Goal: Book appointment/travel/reservation

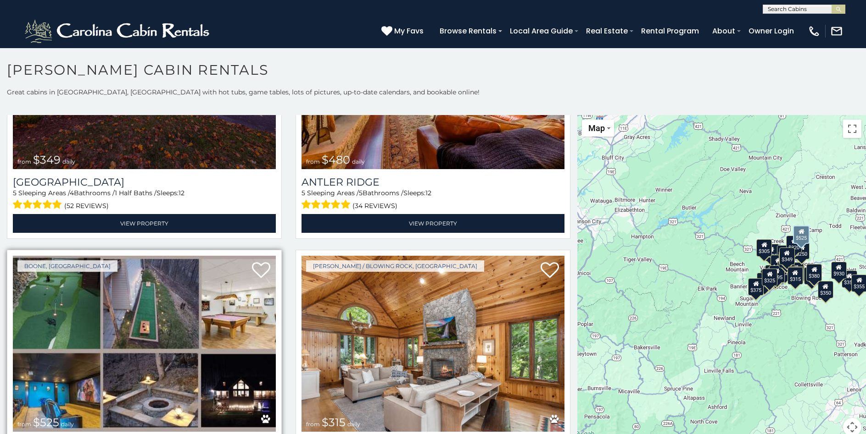
scroll to position [50, 0]
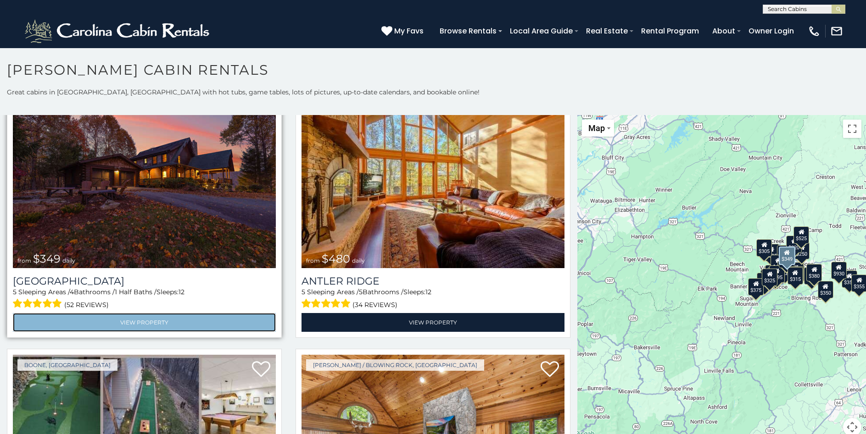
click at [122, 316] on link "View Property" at bounding box center [144, 322] width 263 height 19
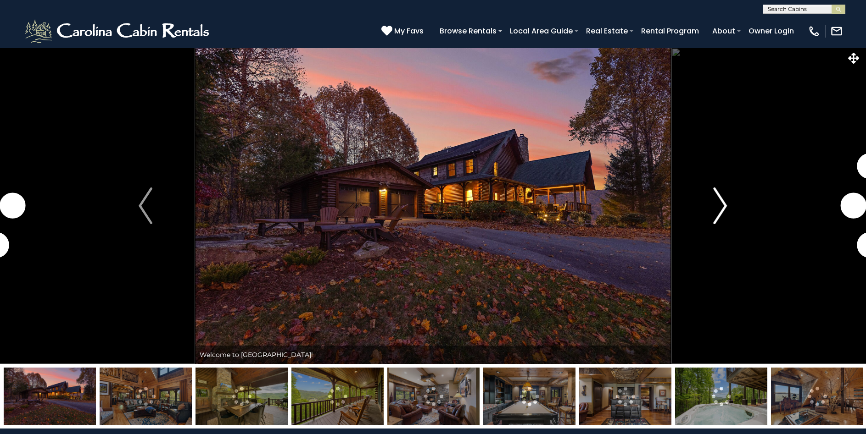
click at [718, 200] on img "Next" at bounding box center [720, 206] width 14 height 37
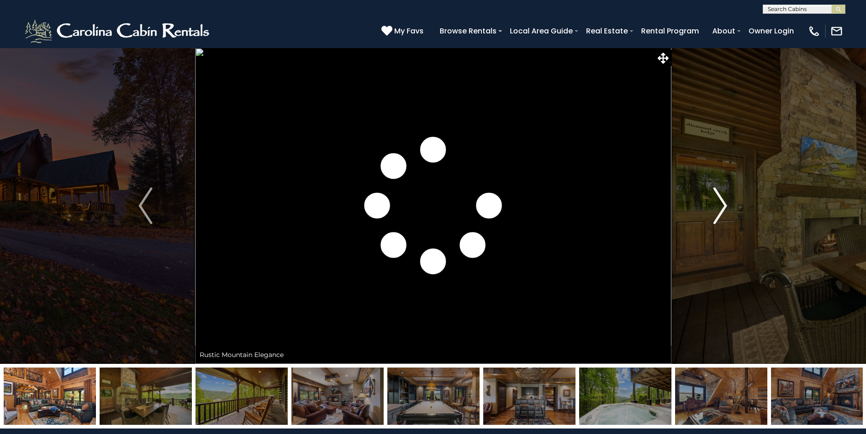
click at [725, 204] on img "Next" at bounding box center [720, 206] width 14 height 37
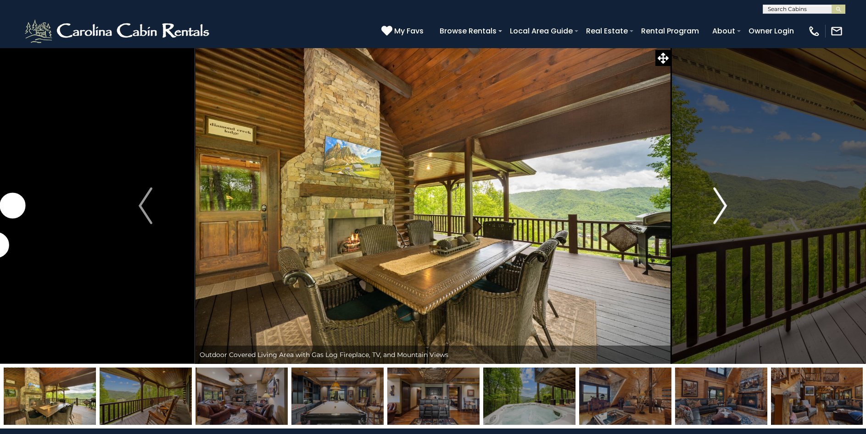
click at [725, 204] on img "Next" at bounding box center [720, 206] width 14 height 37
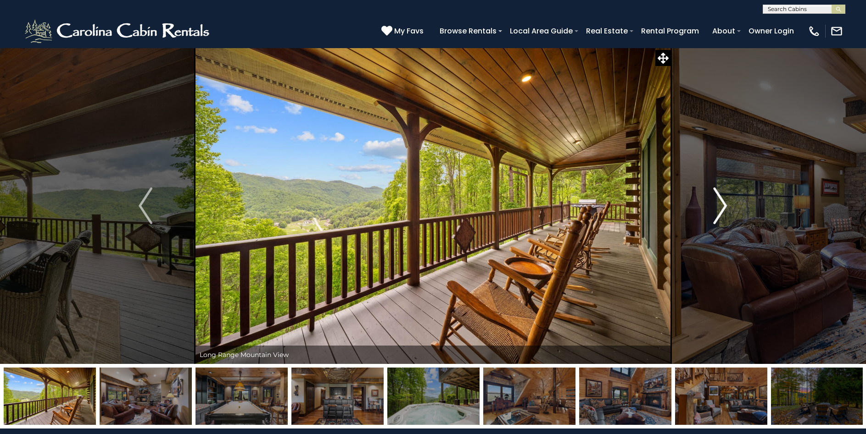
click at [725, 204] on img "Next" at bounding box center [720, 206] width 14 height 37
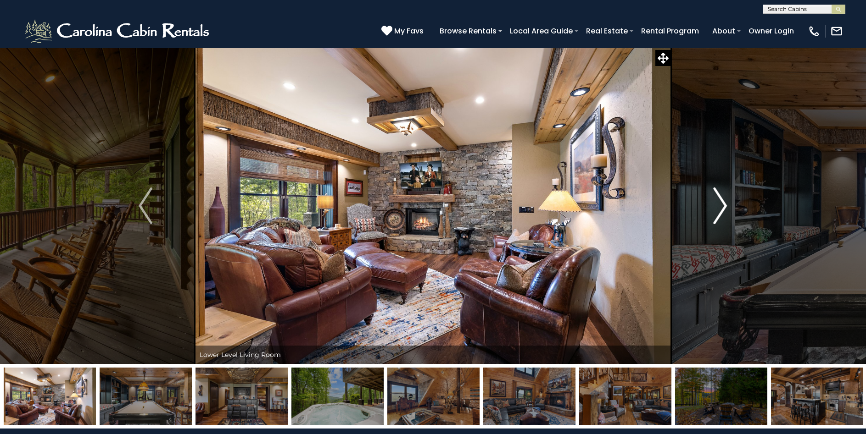
click at [725, 204] on img "Next" at bounding box center [720, 206] width 14 height 37
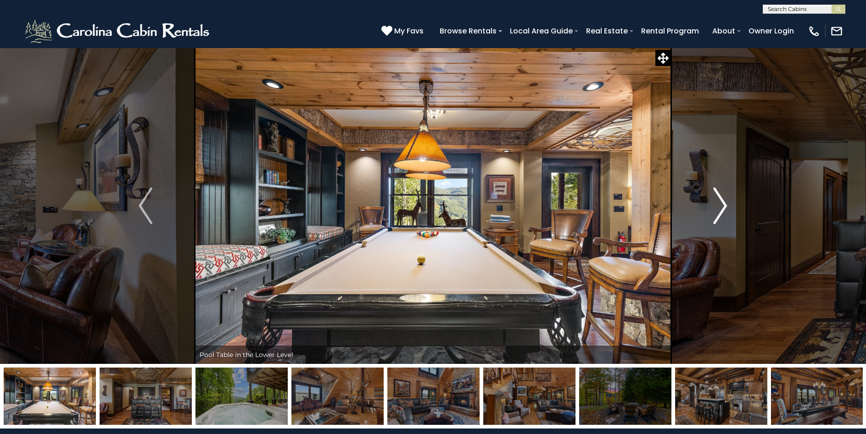
click at [725, 204] on img "Next" at bounding box center [720, 206] width 14 height 37
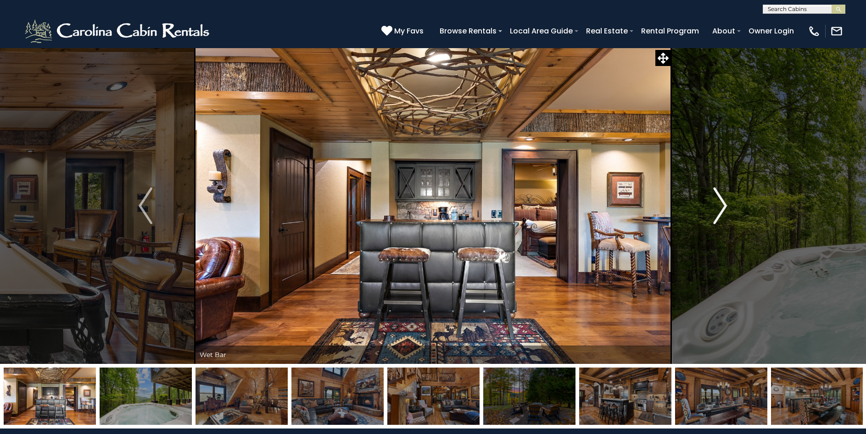
click at [725, 204] on img "Next" at bounding box center [720, 206] width 14 height 37
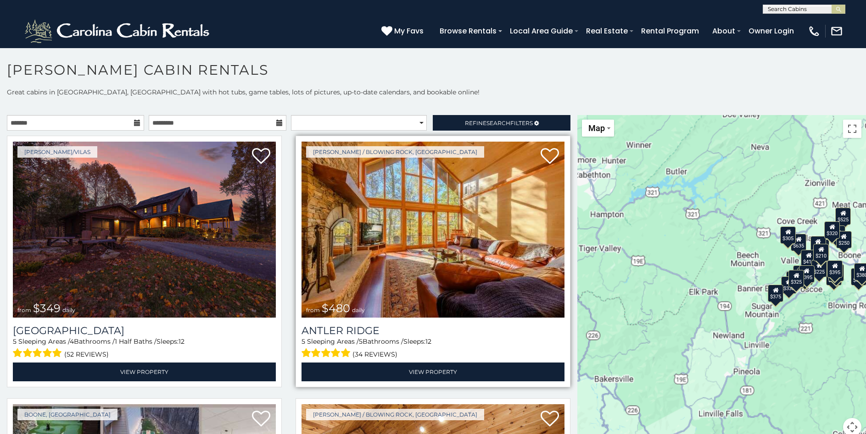
scroll to position [50, 0]
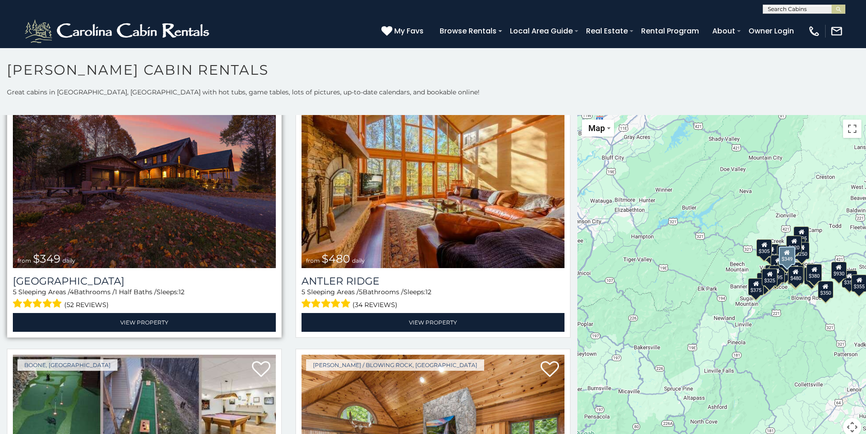
click at [92, 226] on img at bounding box center [144, 180] width 263 height 176
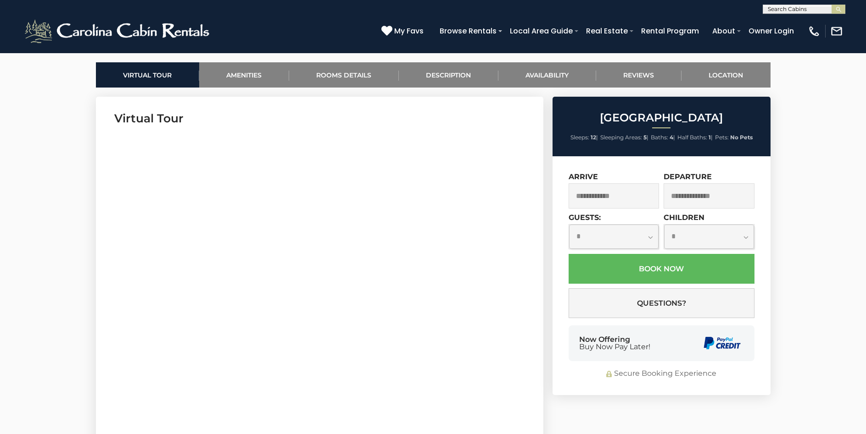
scroll to position [468, 0]
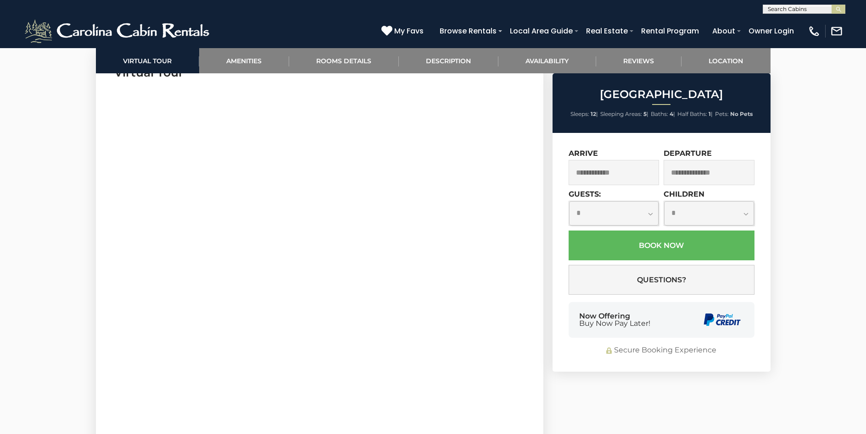
click at [609, 177] on input "text" at bounding box center [613, 172] width 91 height 25
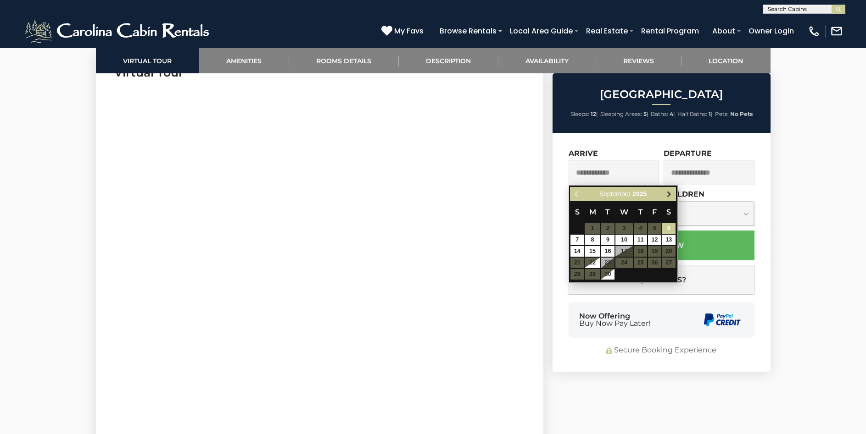
click at [668, 196] on span "Next" at bounding box center [668, 194] width 7 height 7
click at [641, 251] on table "S M T W T F S 1 2 3 4 5 6 7 8 9 10 11 12 13 14 15 16 17 18 19 20 21 22 23 24 25…" at bounding box center [623, 240] width 106 height 79
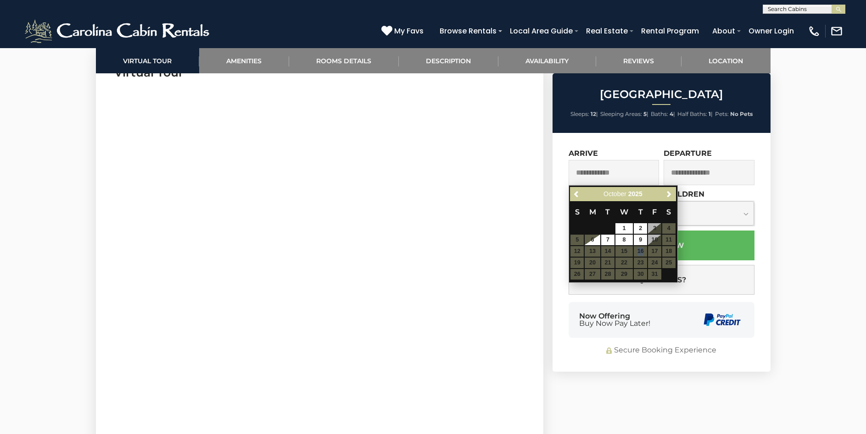
click at [641, 251] on table "S M T W T F S 1 2 3 4 5 6 7 8 9 10 11 12 13 14 15 16 17 18 19 20 21 22 23 24 25…" at bounding box center [623, 240] width 106 height 79
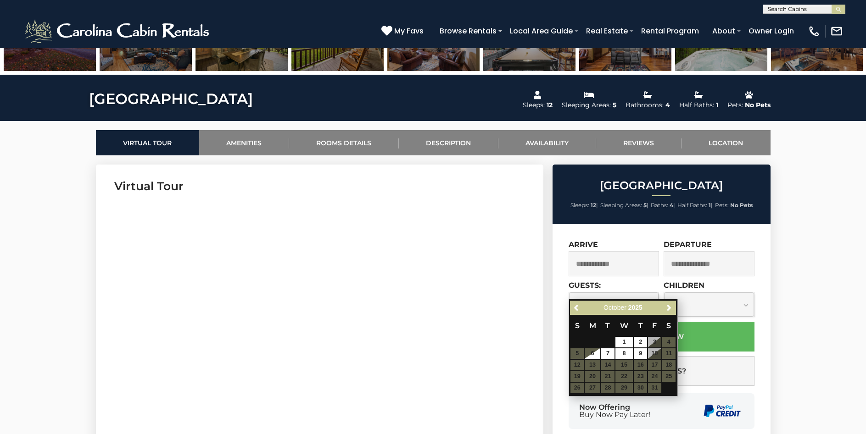
scroll to position [328, 0]
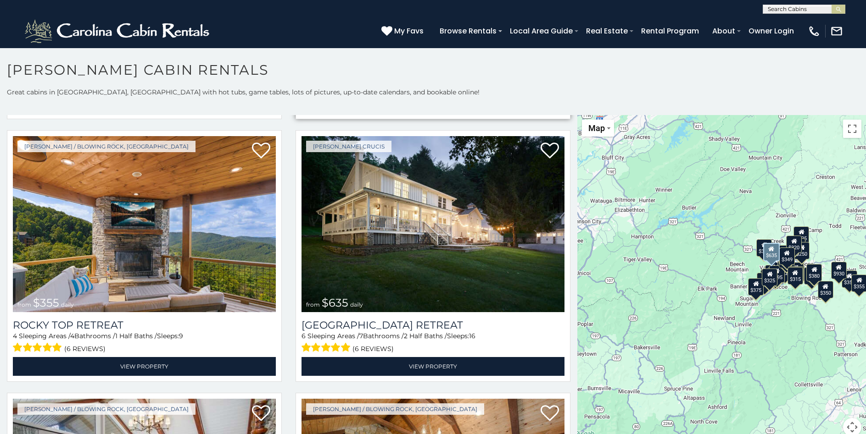
scroll to position [545, 0]
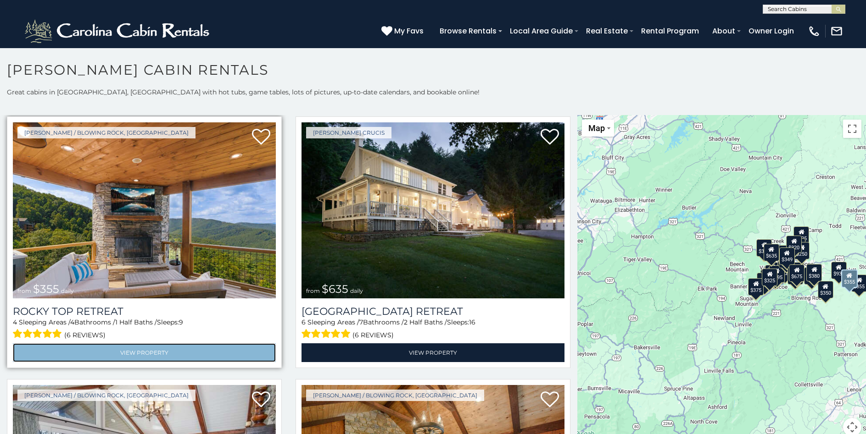
click at [132, 347] on link "View Property" at bounding box center [144, 353] width 263 height 19
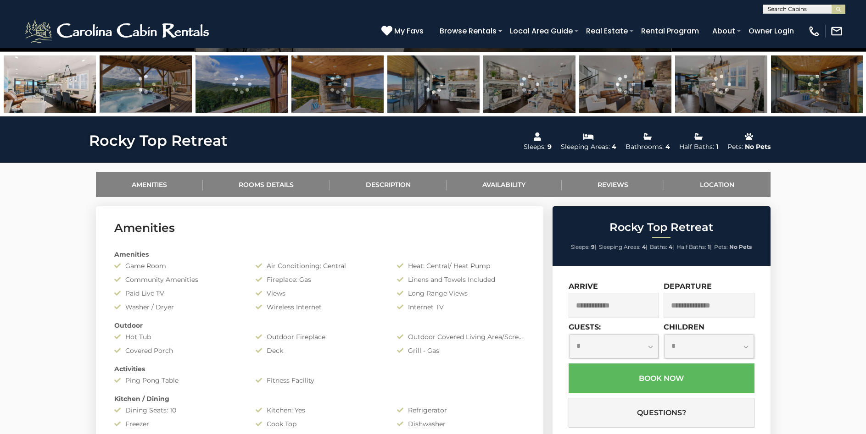
scroll to position [421, 0]
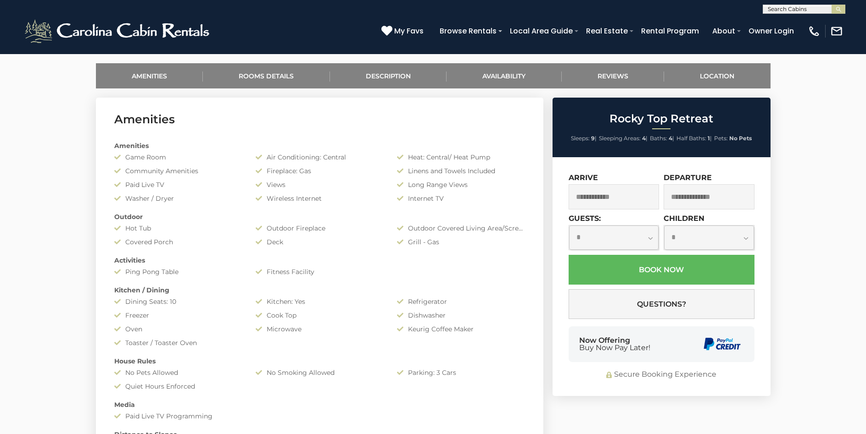
click at [630, 196] on input "text" at bounding box center [613, 196] width 91 height 25
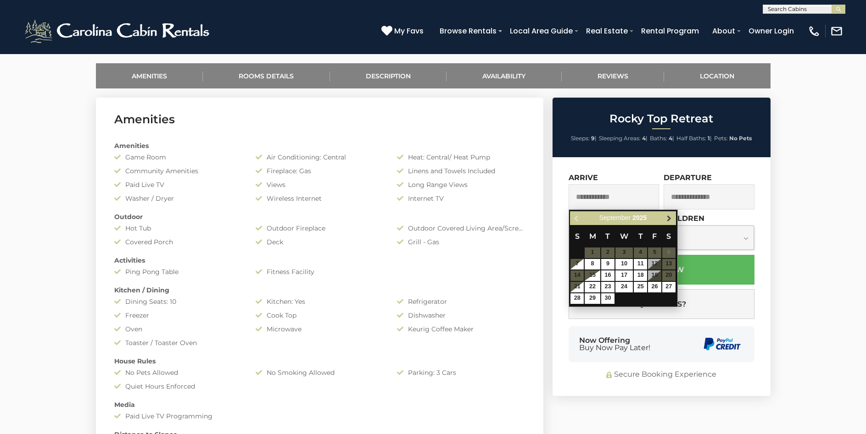
click at [666, 219] on span "Next" at bounding box center [668, 218] width 7 height 7
click at [641, 273] on link "16" at bounding box center [640, 276] width 13 height 11
type input "**********"
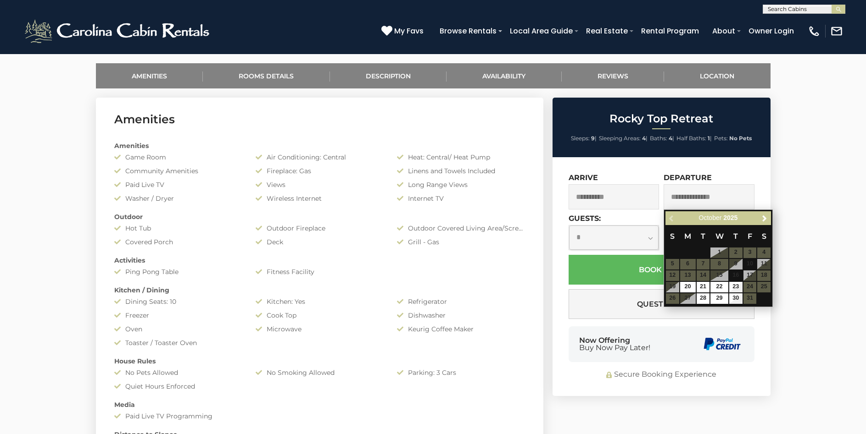
click at [674, 287] on table "S M T W T F S 1 2 3 4 5 6 7 8 9 10 11 12 13 14 15 16 17 18 19 20 21 22 23 24 25…" at bounding box center [718, 264] width 106 height 79
click at [768, 277] on table "S M T W T F S 1 2 3 4 5 6 7 8 9 10 11 12 13 14 15 16 17 18 19 20 21 22 23 24 25…" at bounding box center [718, 264] width 106 height 79
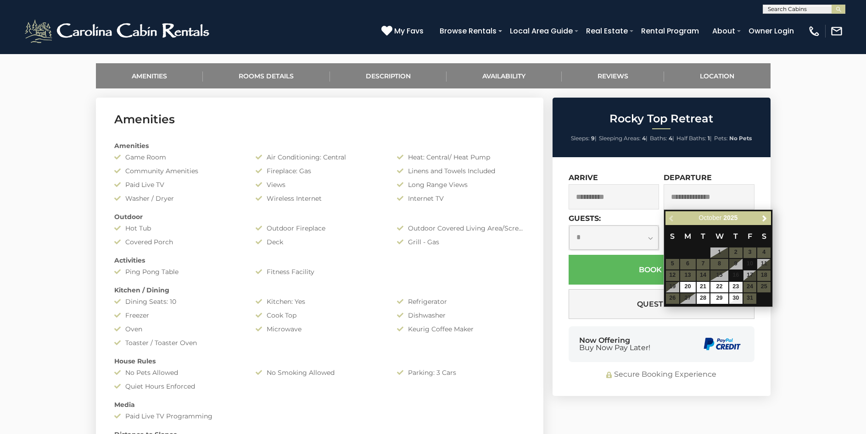
click at [768, 277] on table "S M T W T F S 1 2 3 4 5 6 7 8 9 10 11 12 13 14 15 16 17 18 19 20 21 22 23 24 25…" at bounding box center [718, 264] width 106 height 79
click at [764, 221] on span "Next" at bounding box center [764, 218] width 7 height 7
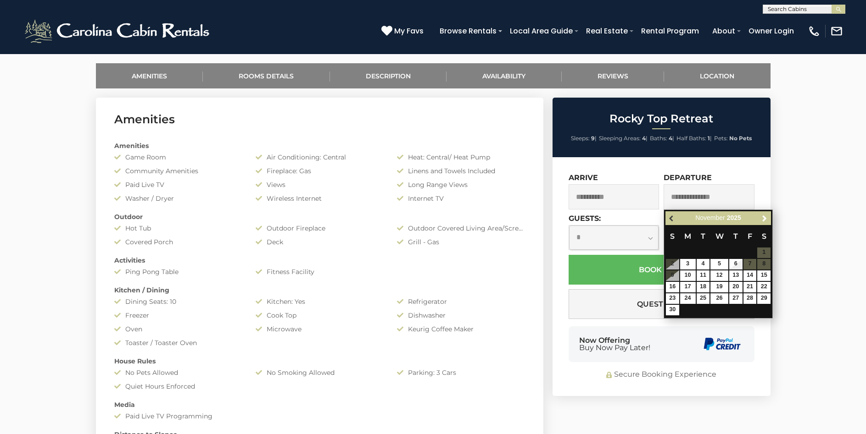
click at [671, 218] on span "Previous" at bounding box center [671, 218] width 7 height 7
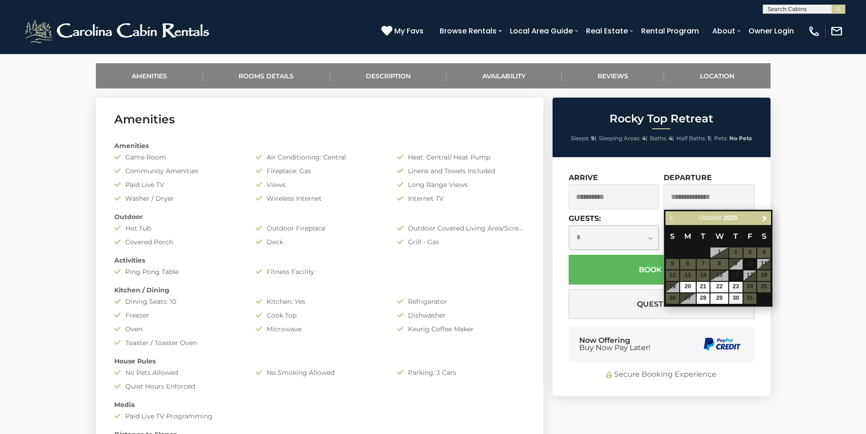
click at [747, 273] on table "S M T W T F S 1 2 3 4 5 6 7 8 9 10 11 12 13 14 15 16 17 18 19 20 21 22 23 24 25…" at bounding box center [718, 264] width 106 height 79
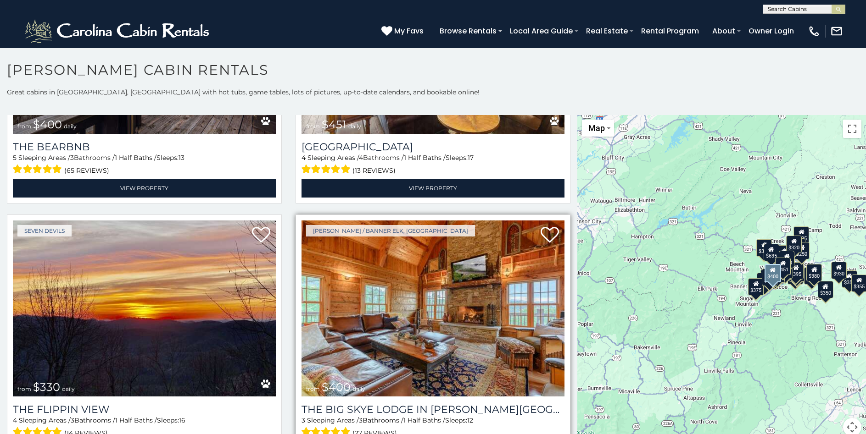
scroll to position [1288, 0]
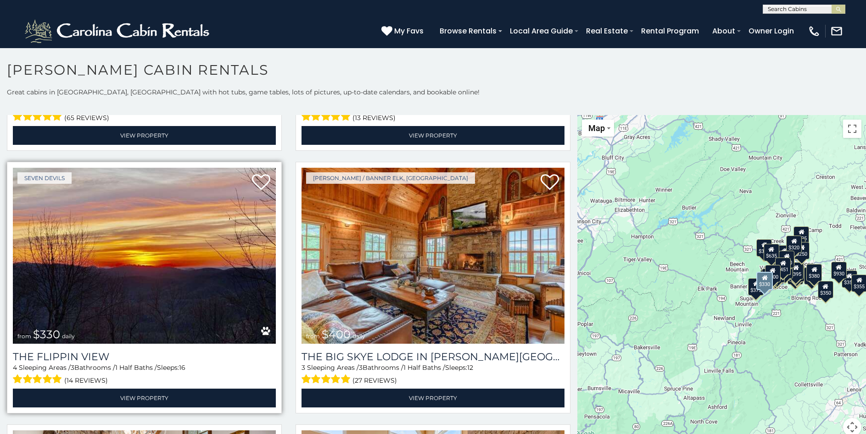
click at [86, 323] on img at bounding box center [144, 256] width 263 height 176
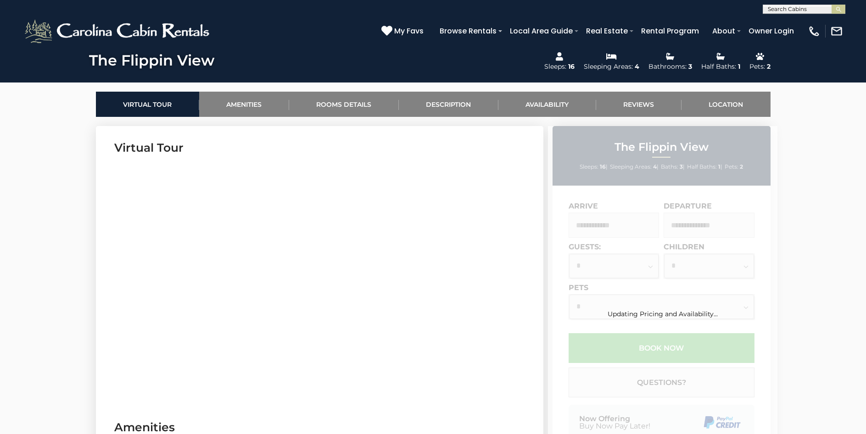
scroll to position [421, 0]
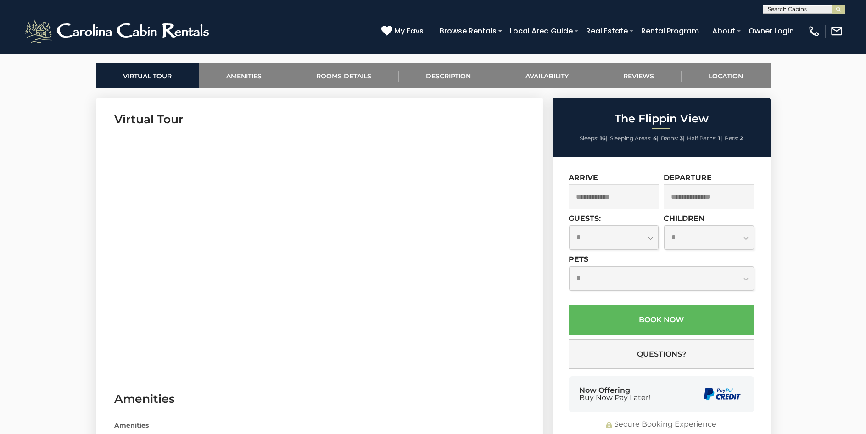
click at [652, 196] on input "text" at bounding box center [613, 196] width 91 height 25
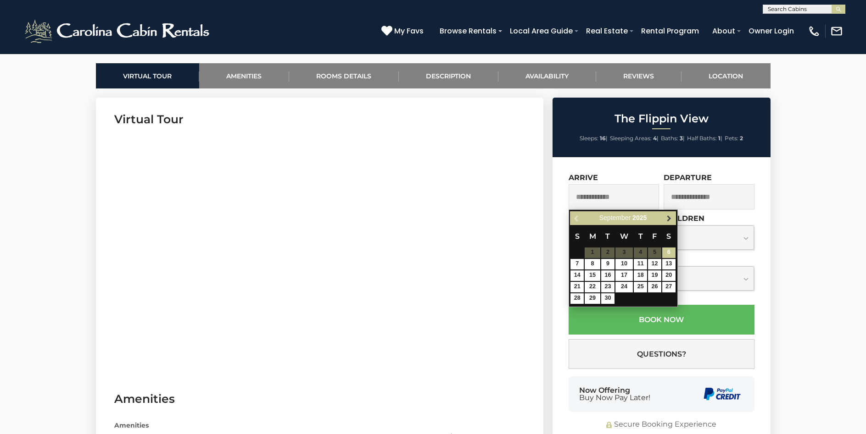
click at [671, 217] on span "Next" at bounding box center [668, 218] width 7 height 7
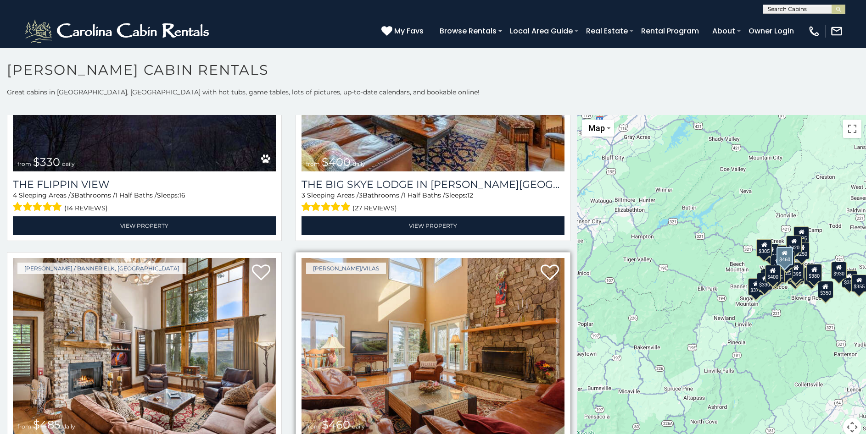
scroll to position [1338, 0]
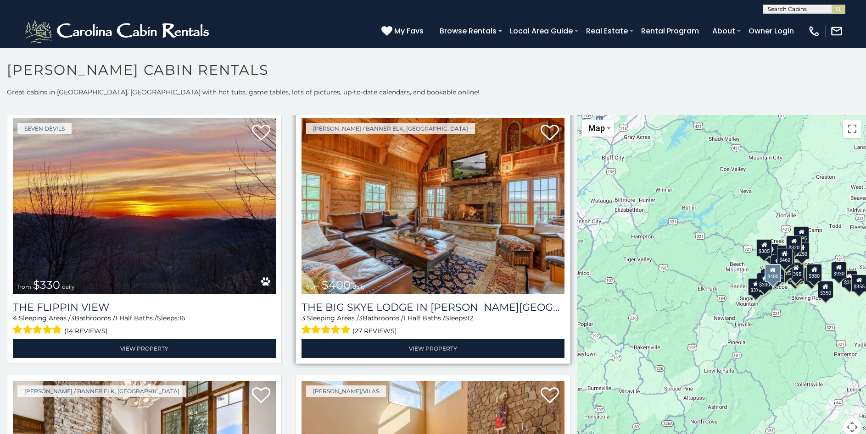
click at [398, 295] on div "The Big Skye Lodge in [PERSON_NAME][GEOGRAPHIC_DATA] 3 Sleeping Areas / 3 Bathr…" at bounding box center [432, 327] width 263 height 64
click at [378, 278] on img at bounding box center [432, 206] width 263 height 176
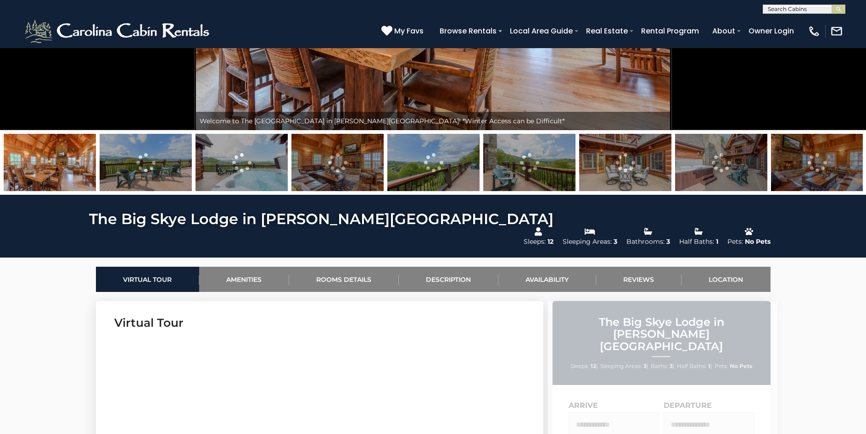
scroll to position [421, 0]
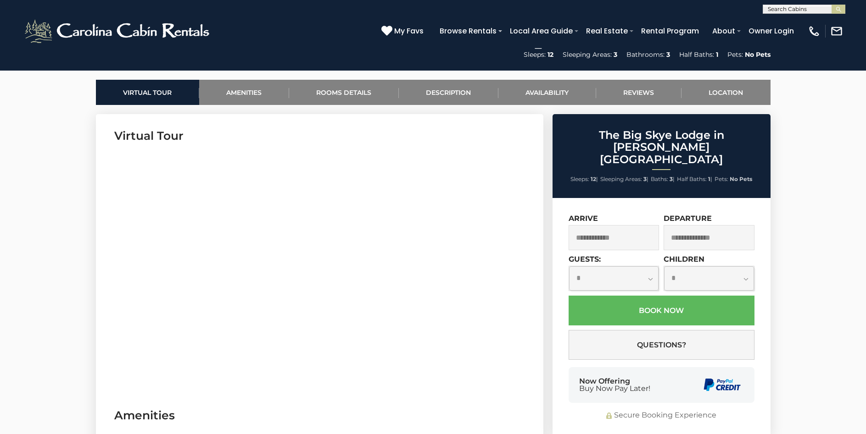
click at [650, 225] on input "text" at bounding box center [613, 237] width 91 height 25
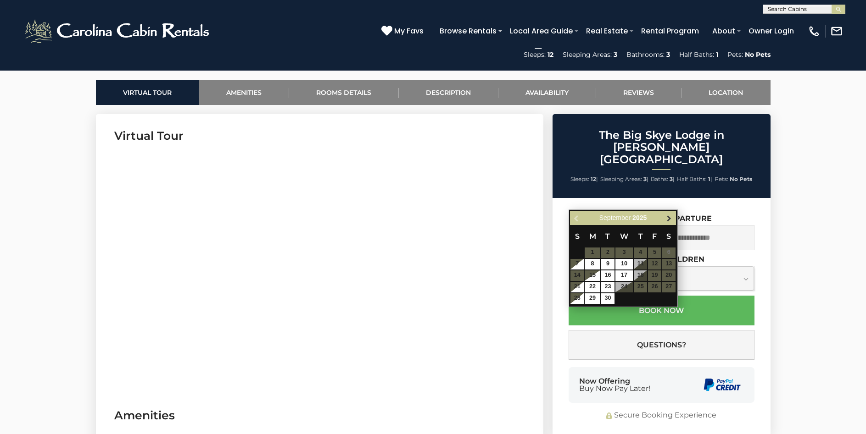
click at [668, 217] on span "Next" at bounding box center [668, 218] width 7 height 7
click at [641, 278] on table "S M T W T F S 1 2 3 4 5 6 7 8 9 10 11 12 13 14 15 16 17 18 19 20 21 22 23 24 25…" at bounding box center [623, 264] width 106 height 79
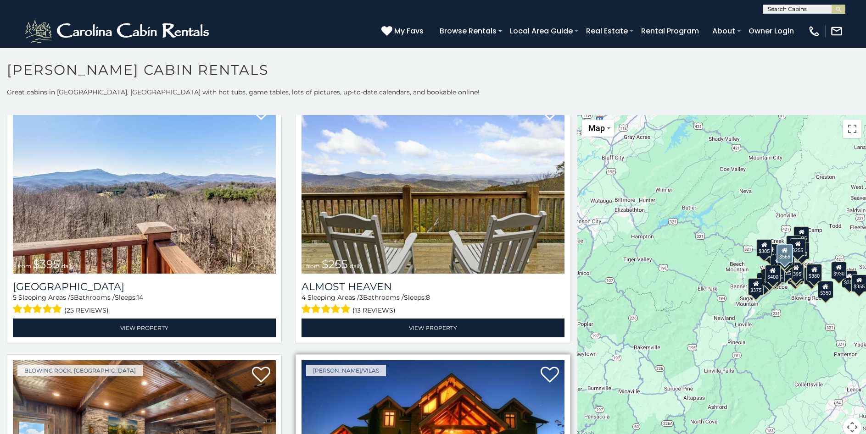
scroll to position [1883, 0]
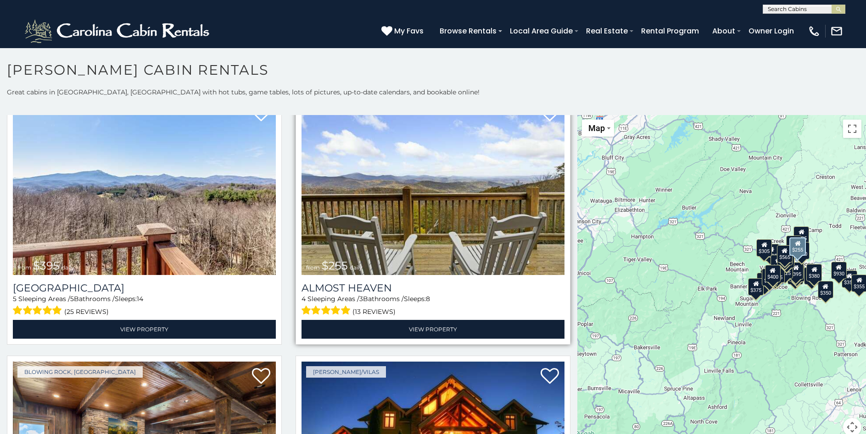
click at [379, 275] on div "Almost Heaven 4 Sleeping Areas / 3 Bathrooms / Sleeps: 8 (13 reviews) View Prop…" at bounding box center [432, 307] width 263 height 64
click at [379, 240] on img at bounding box center [432, 187] width 263 height 176
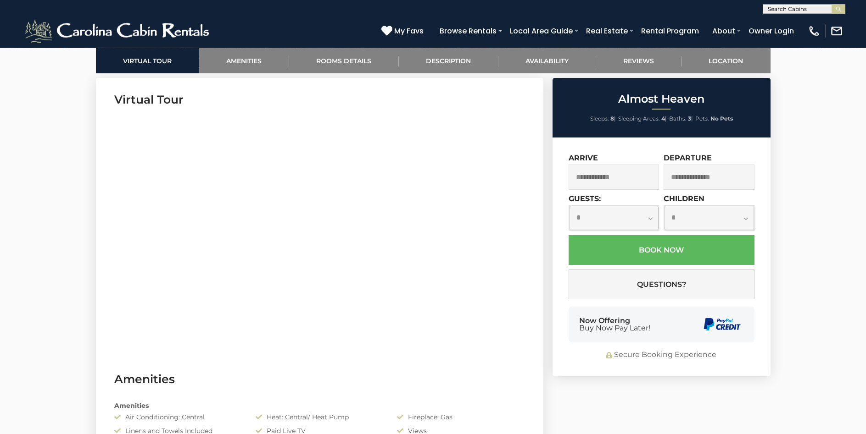
scroll to position [468, 0]
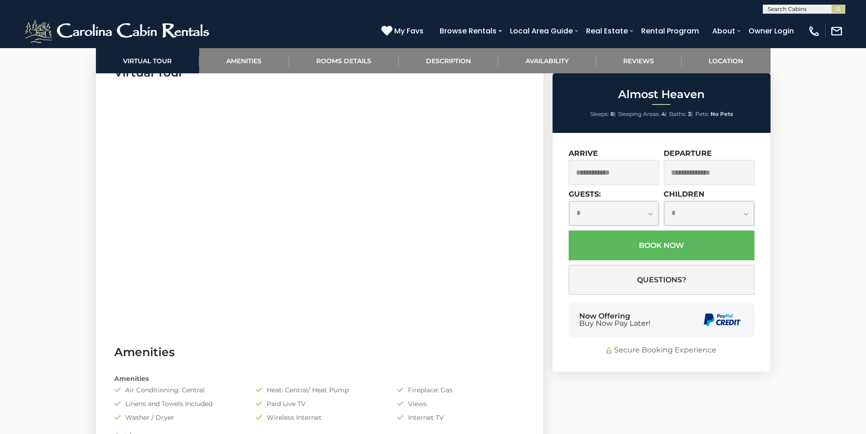
click at [647, 175] on input "text" at bounding box center [613, 172] width 91 height 25
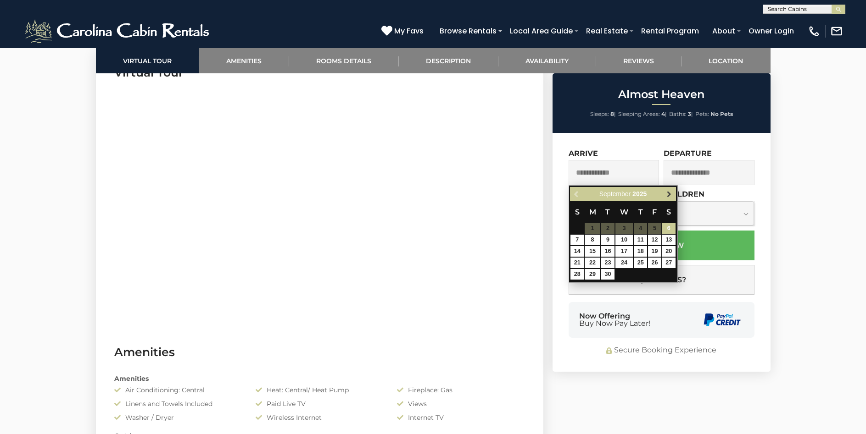
click at [670, 195] on span "Next" at bounding box center [668, 194] width 7 height 7
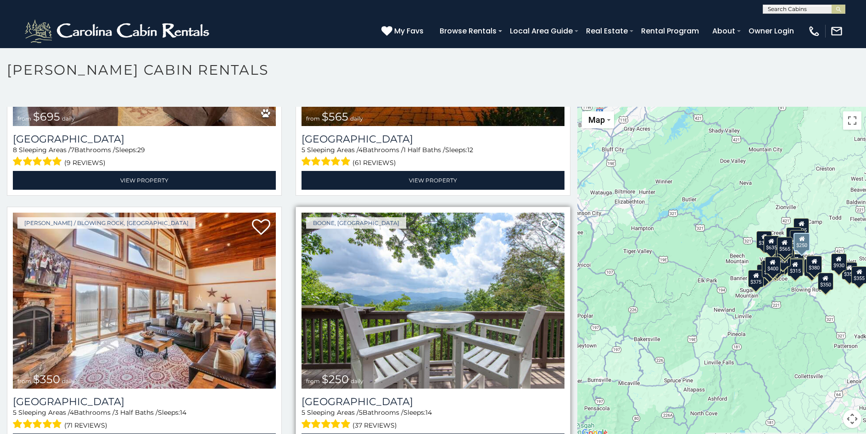
scroll to position [2329, 0]
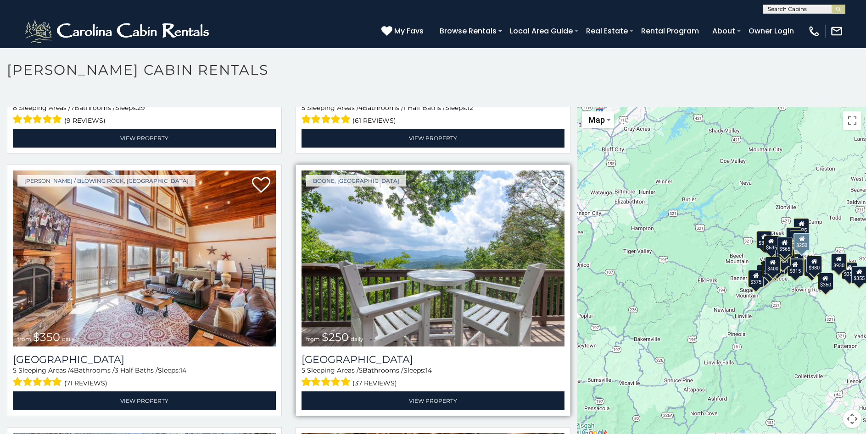
click at [352, 297] on img at bounding box center [432, 259] width 263 height 176
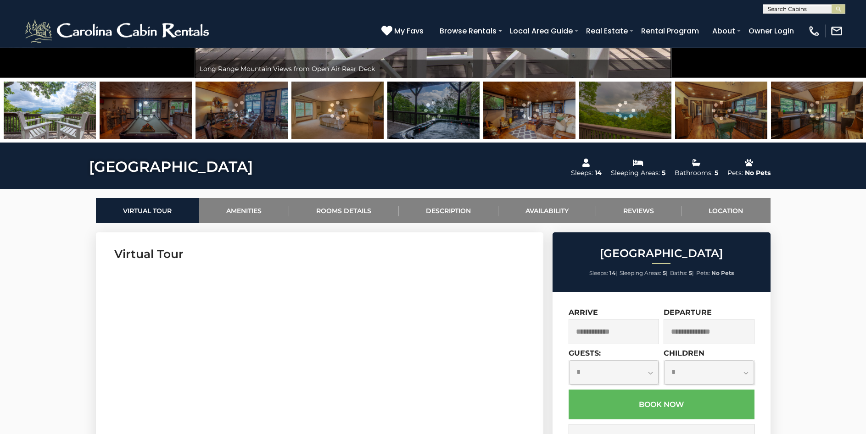
scroll to position [421, 0]
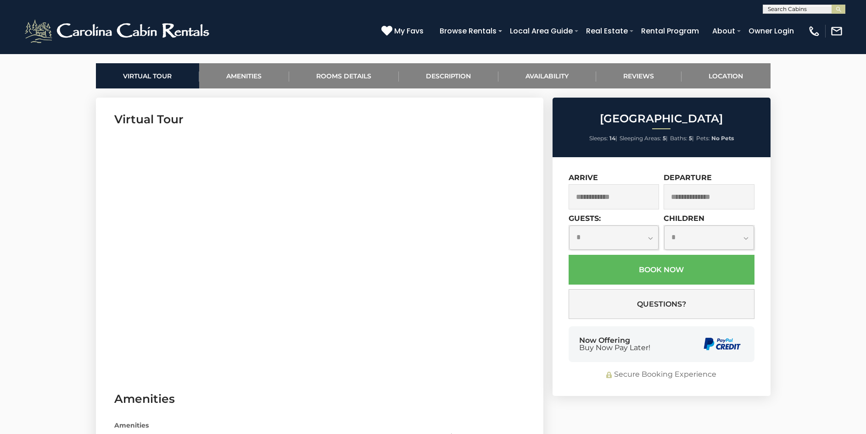
click at [648, 196] on input "text" at bounding box center [613, 196] width 91 height 25
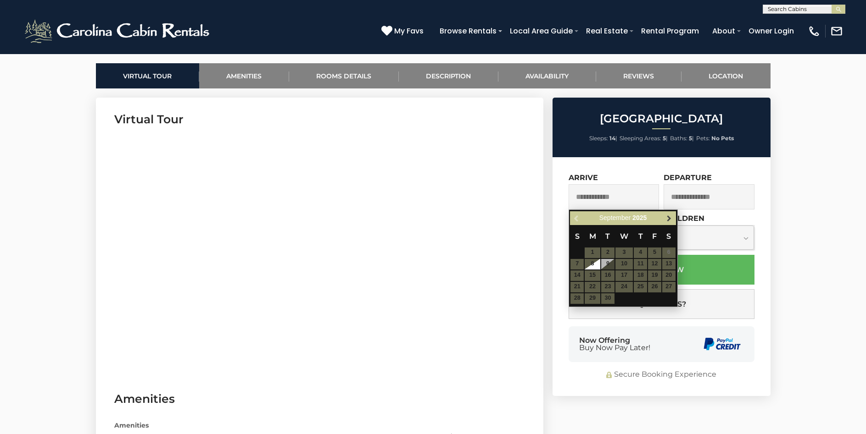
click at [674, 217] on link "Next" at bounding box center [668, 218] width 11 height 11
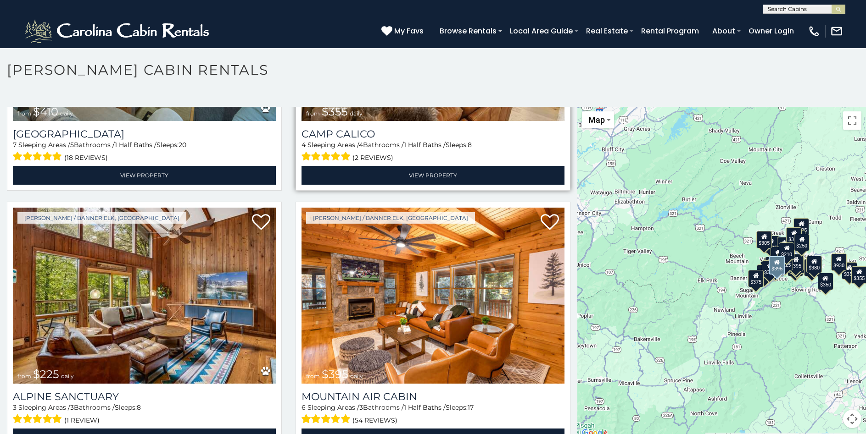
scroll to position [3369, 0]
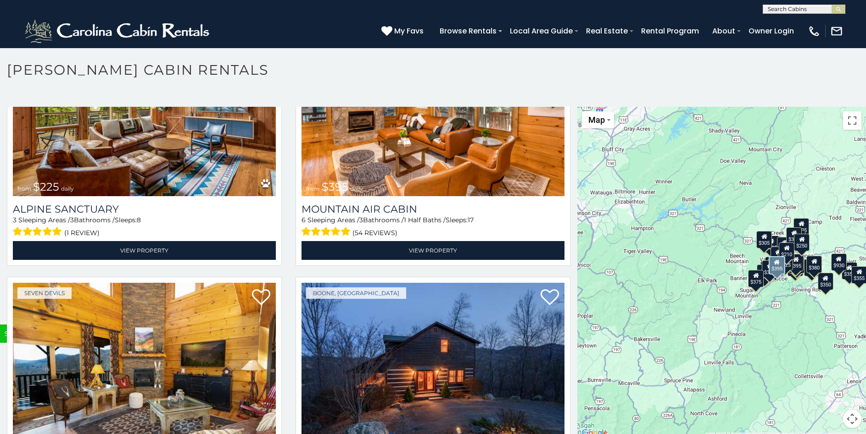
scroll to position [3568, 0]
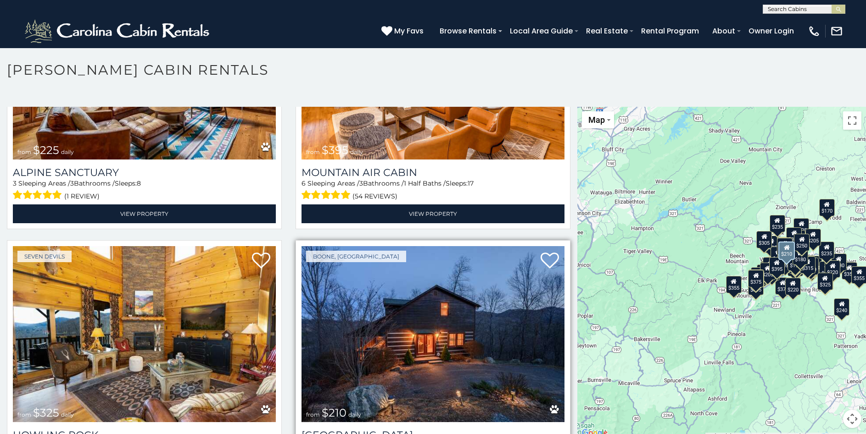
click at [401, 306] on img at bounding box center [432, 334] width 263 height 176
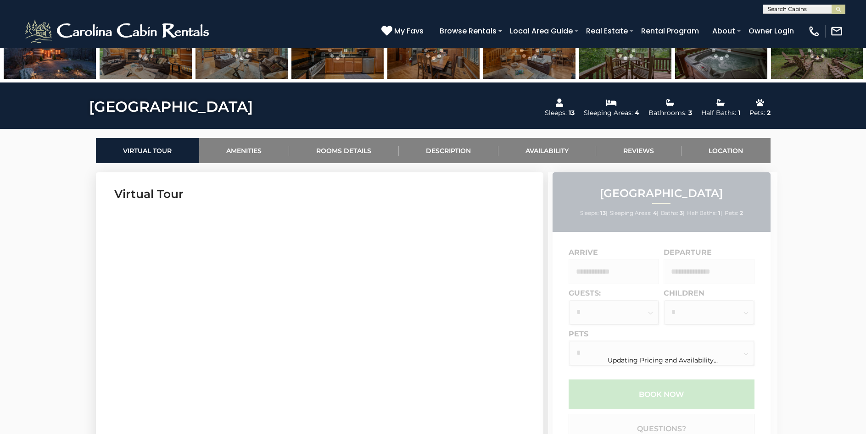
scroll to position [374, 0]
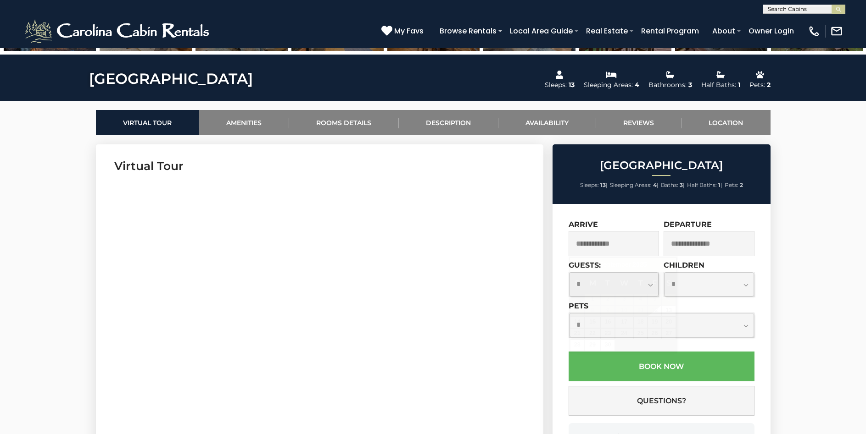
click at [645, 242] on input "text" at bounding box center [613, 243] width 91 height 25
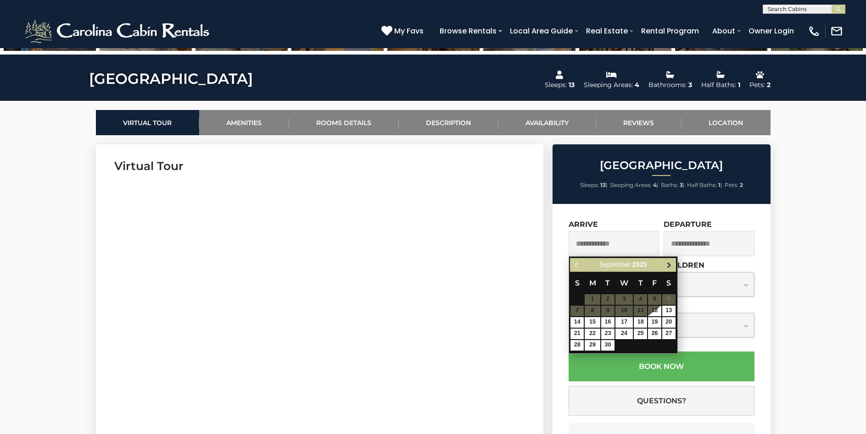
click at [669, 263] on span "Next" at bounding box center [668, 265] width 7 height 7
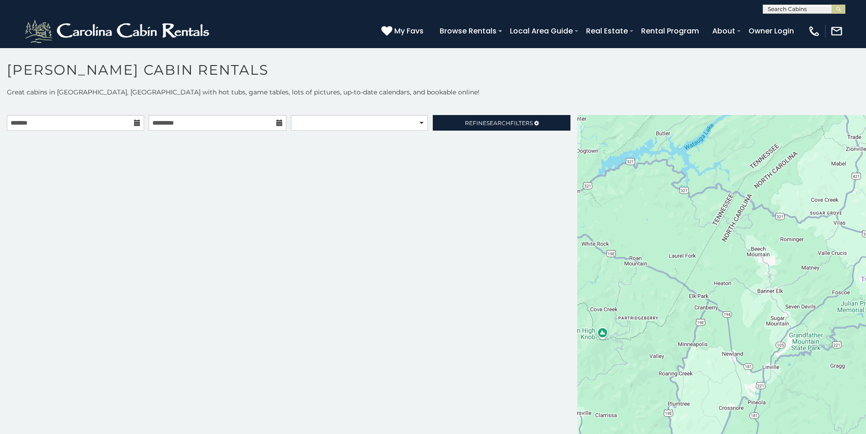
scroll to position [8, 0]
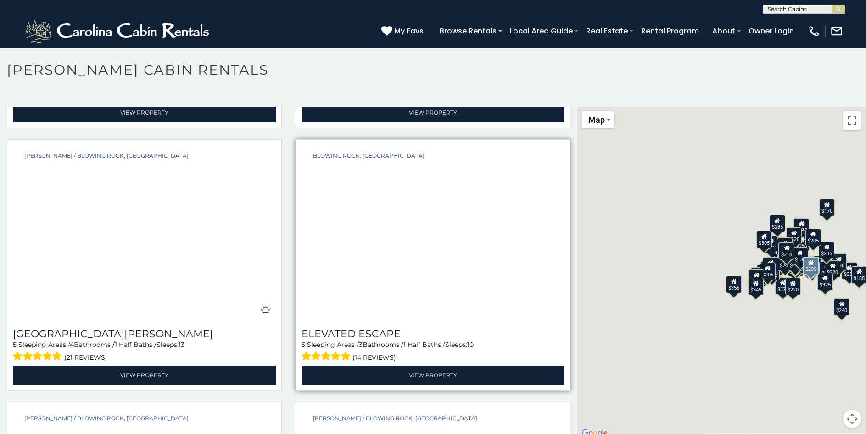
scroll to position [4196, 0]
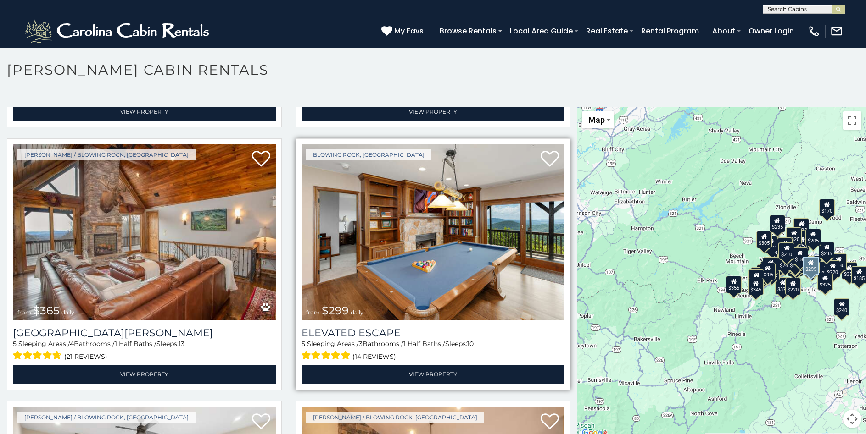
click at [405, 247] on img at bounding box center [432, 233] width 263 height 176
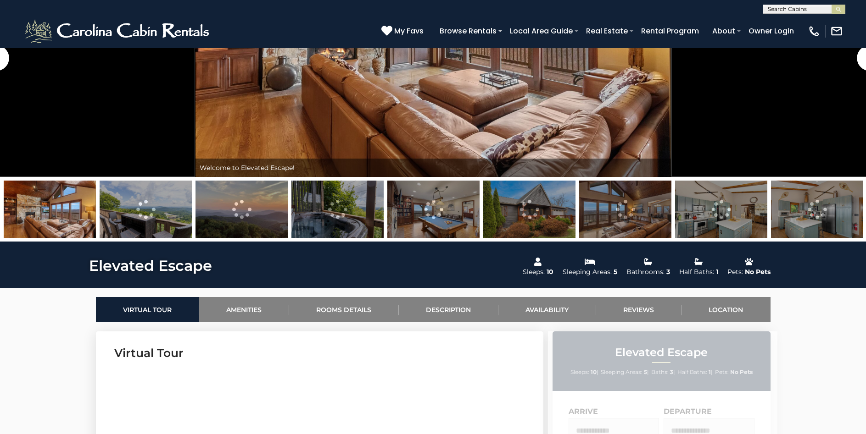
scroll to position [374, 0]
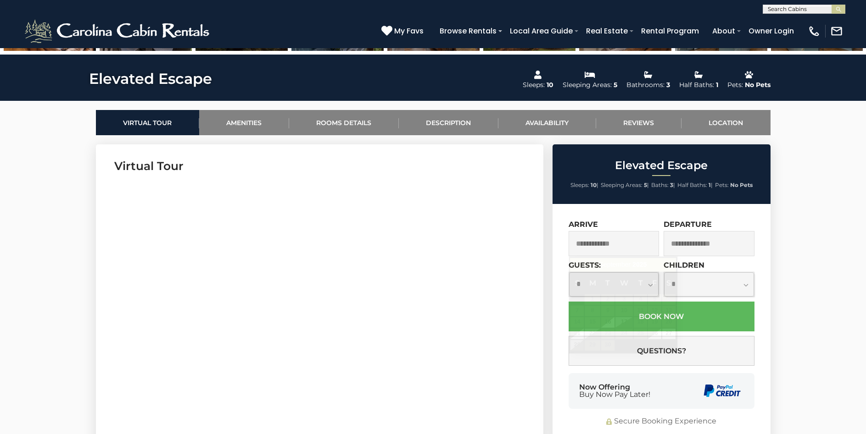
click at [649, 243] on input "text" at bounding box center [613, 243] width 91 height 25
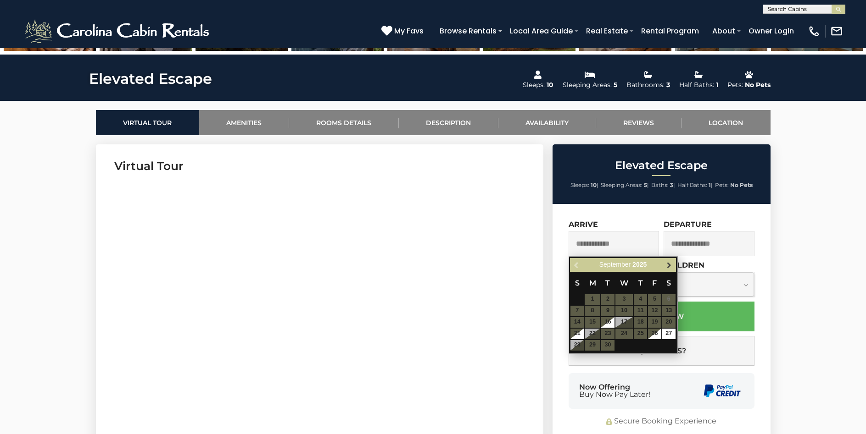
click at [672, 268] on span "Next" at bounding box center [668, 265] width 7 height 7
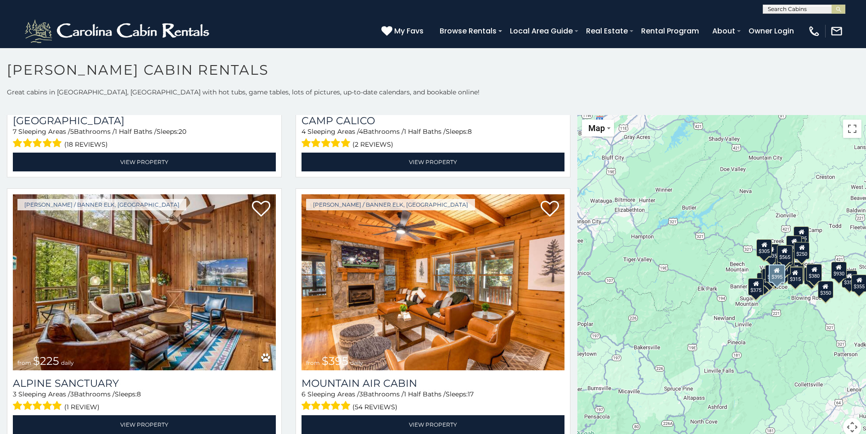
scroll to position [3369, 0]
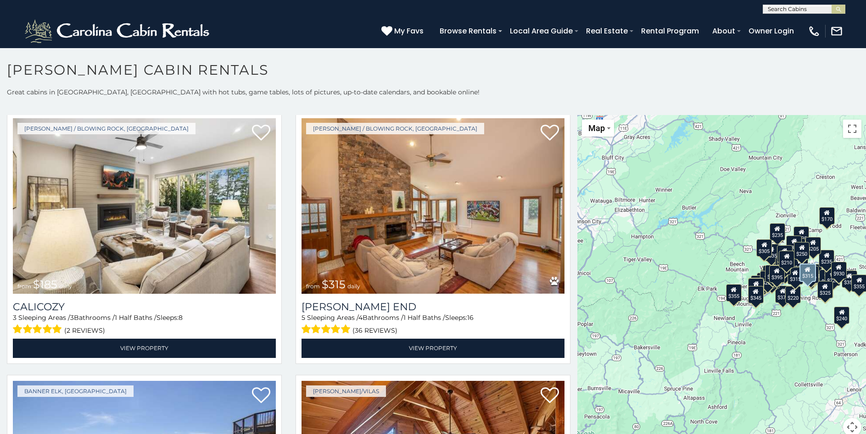
scroll to position [4642, 0]
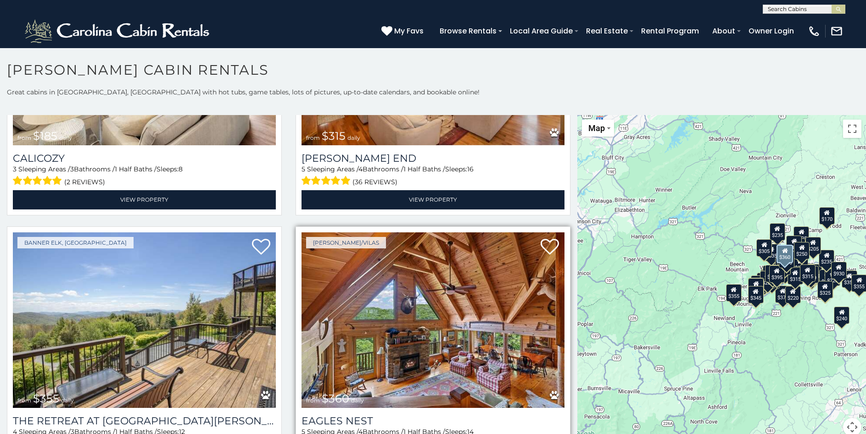
click at [354, 344] on img at bounding box center [432, 321] width 263 height 176
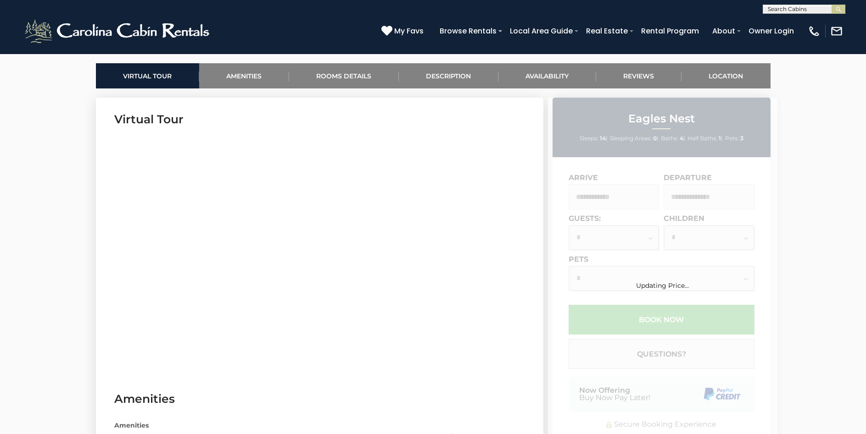
scroll to position [421, 0]
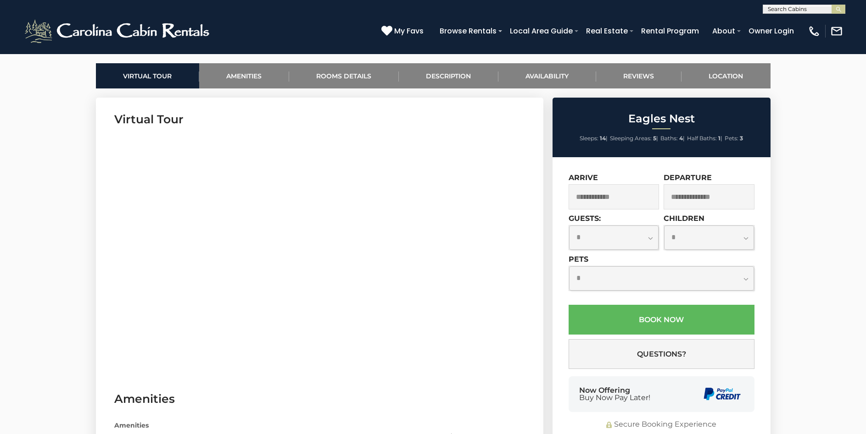
click at [618, 191] on input "text" at bounding box center [613, 196] width 91 height 25
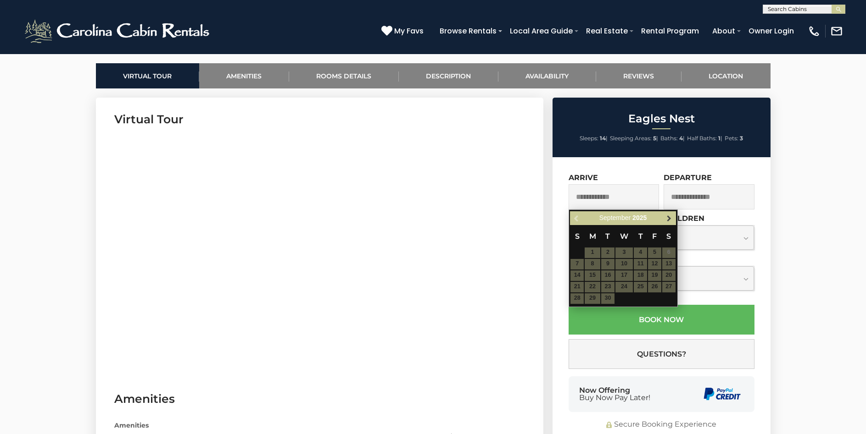
click at [672, 217] on span "Next" at bounding box center [668, 218] width 7 height 7
